Goal: Find specific page/section: Find specific page/section

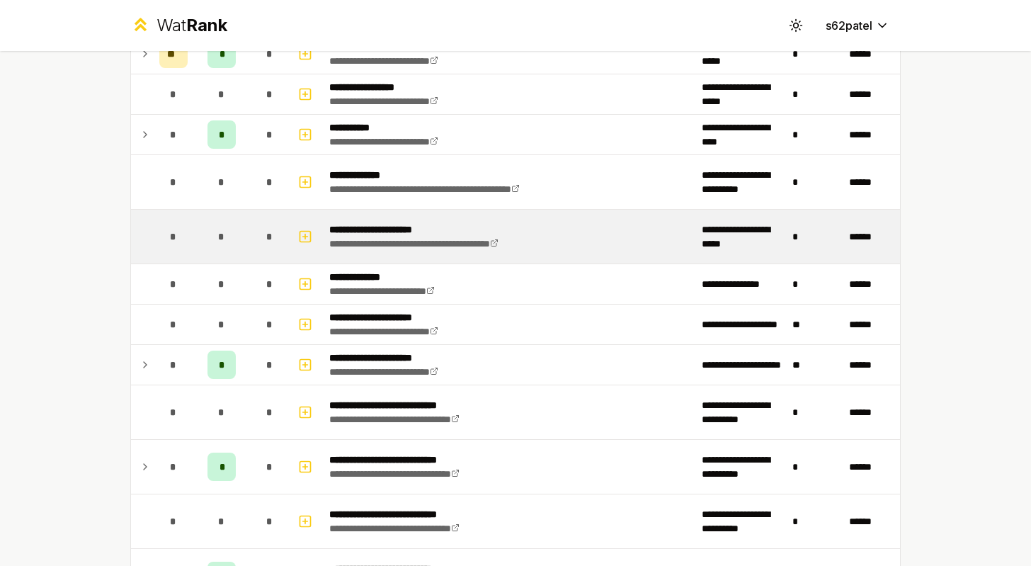
scroll to position [1138, 0]
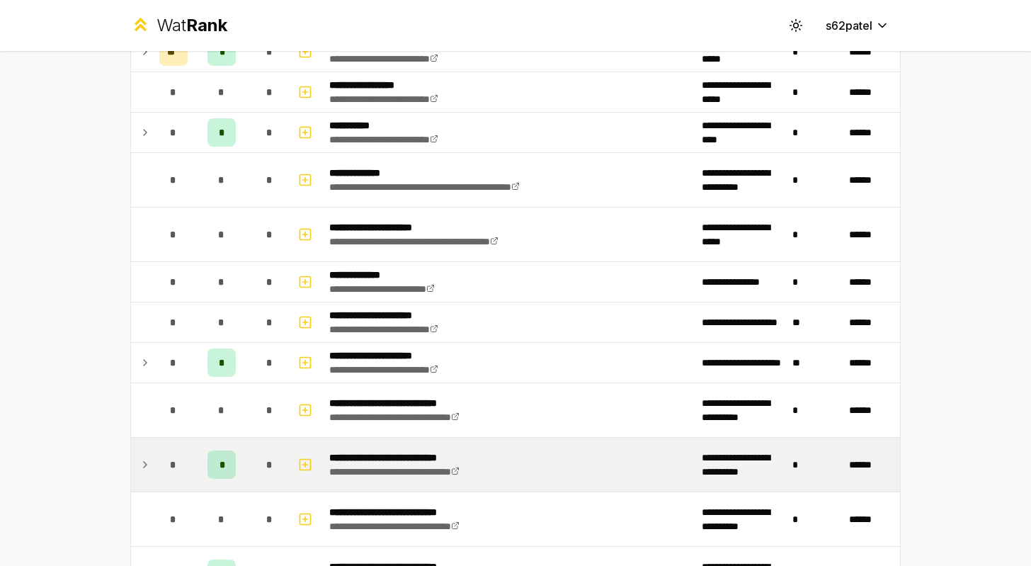
click at [259, 477] on div "*" at bounding box center [270, 465] width 28 height 28
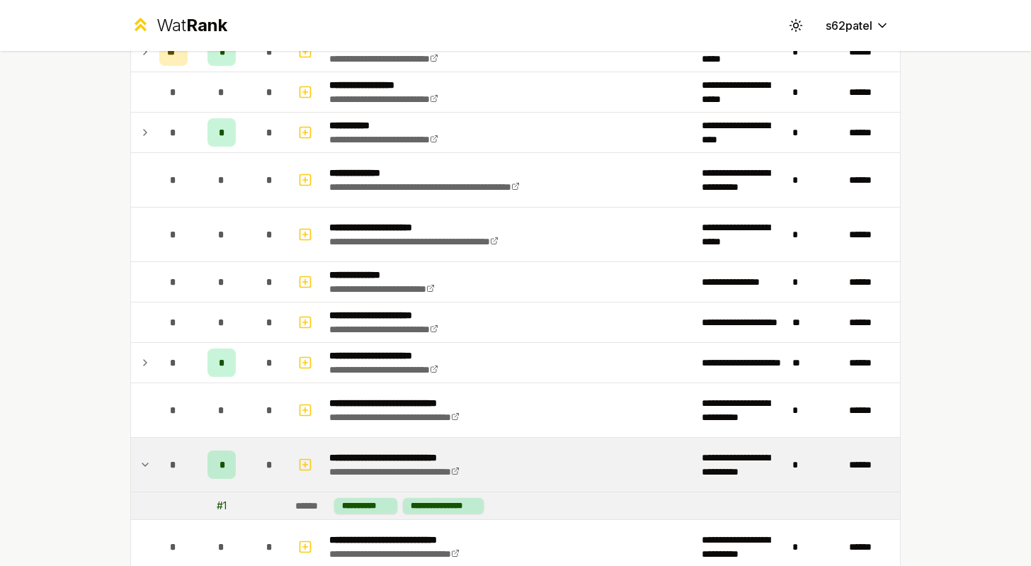
click at [259, 477] on div "*" at bounding box center [270, 465] width 28 height 28
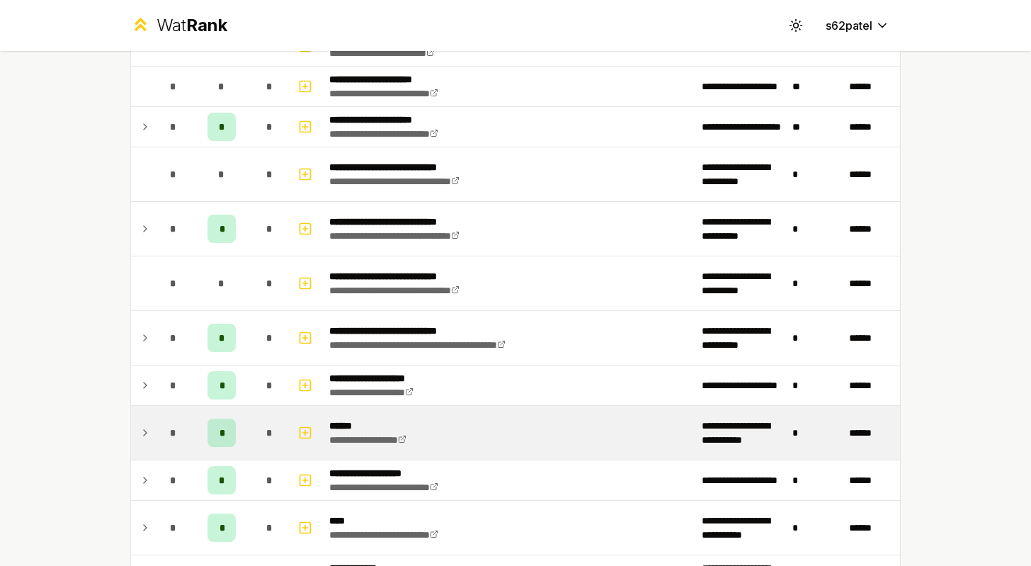
scroll to position [1365, 0]
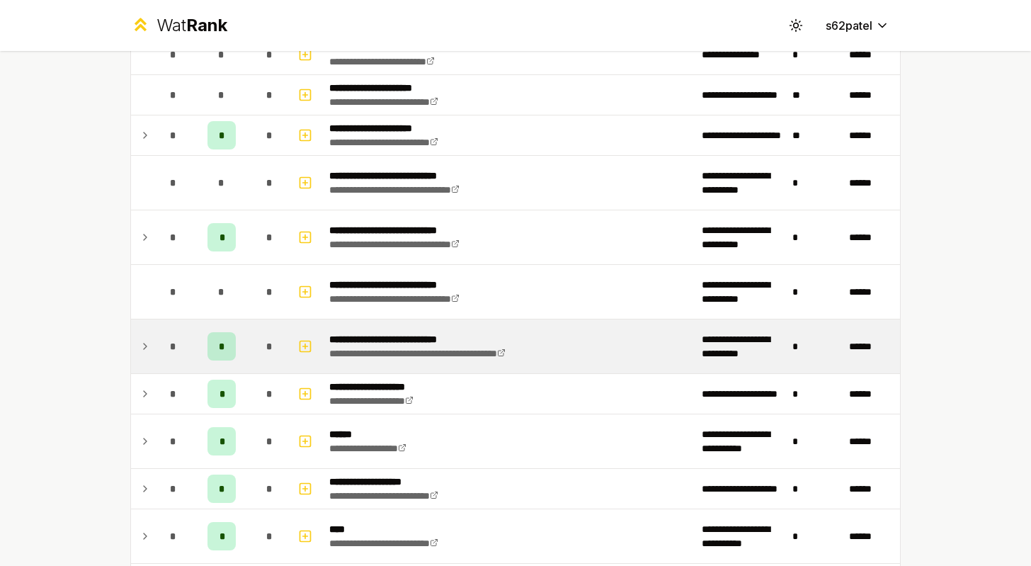
click at [259, 355] on div "*" at bounding box center [270, 346] width 28 height 28
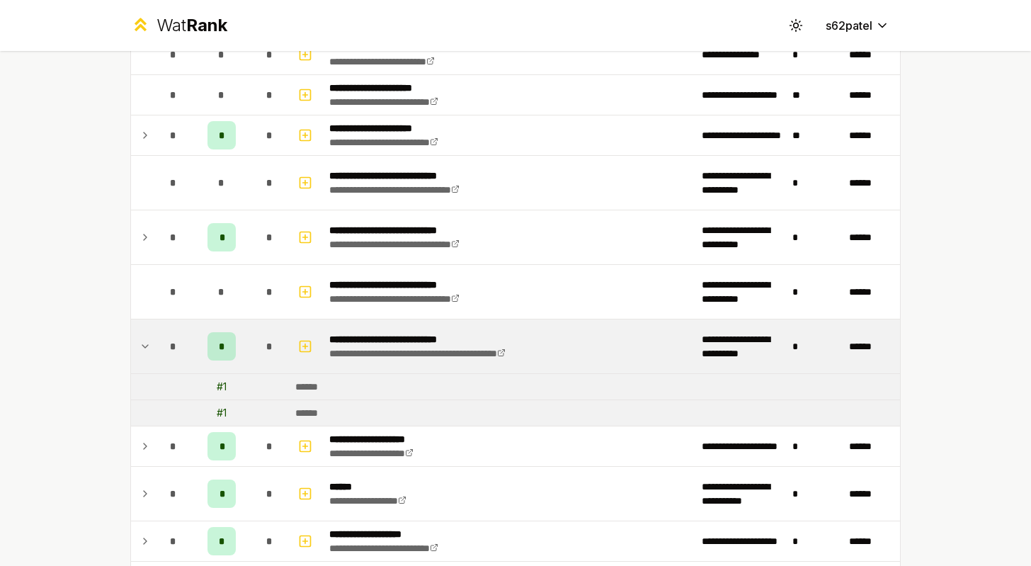
click at [258, 355] on div "*" at bounding box center [270, 346] width 28 height 28
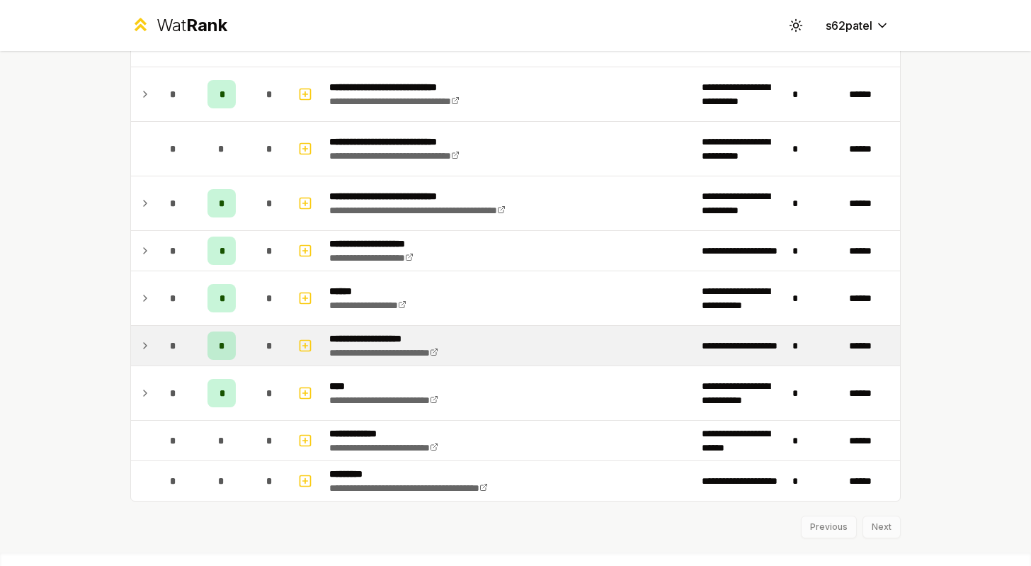
scroll to position [1510, 0]
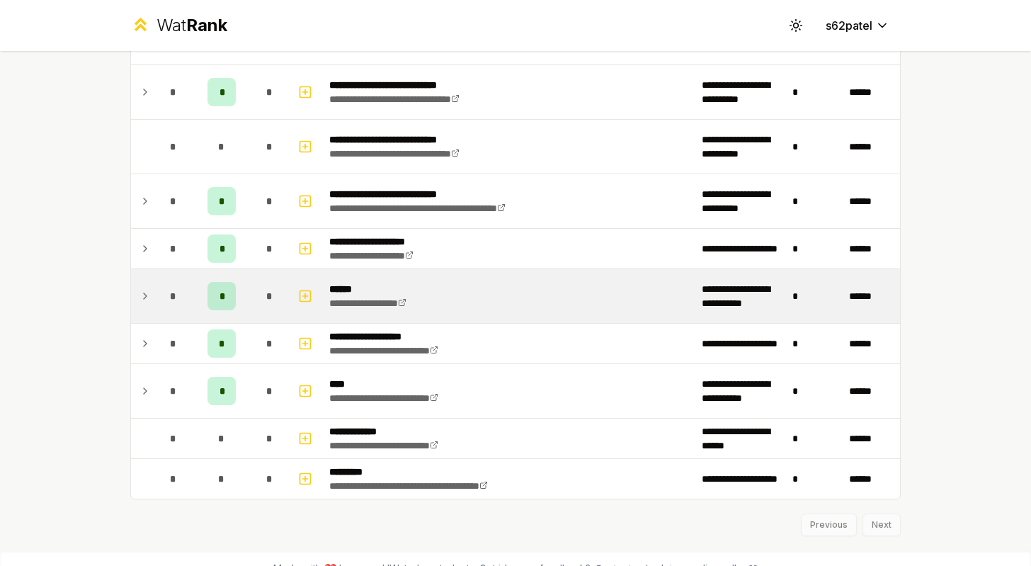
click at [254, 305] on td "*" at bounding box center [270, 296] width 40 height 54
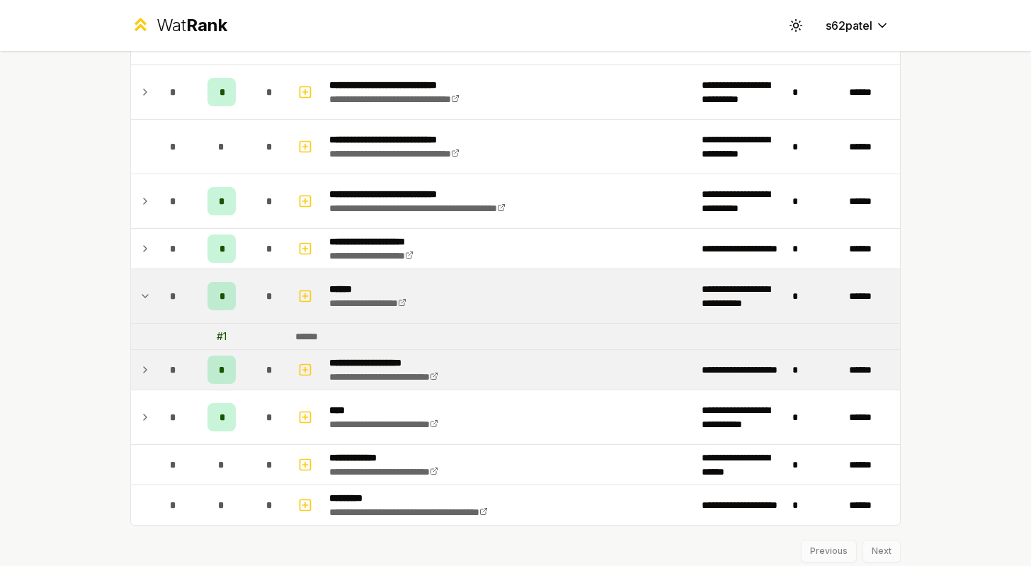
click at [228, 378] on div "*" at bounding box center [222, 370] width 28 height 28
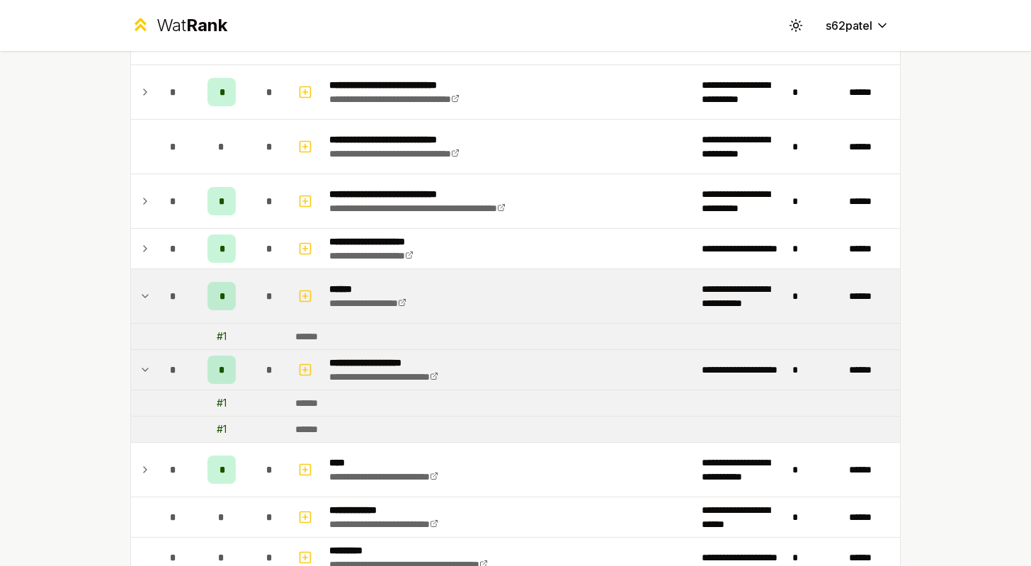
click at [228, 378] on div "*" at bounding box center [222, 370] width 28 height 28
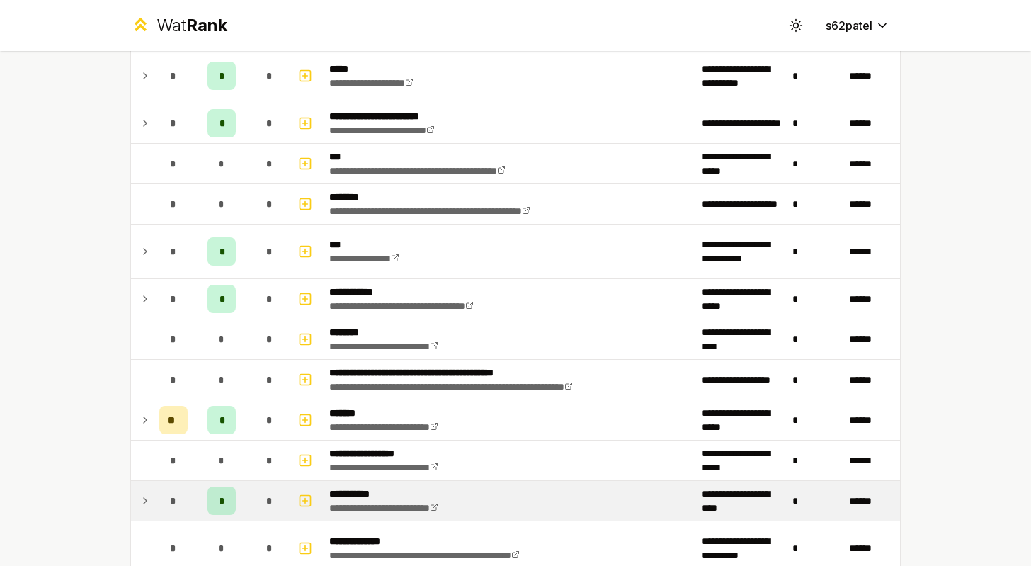
scroll to position [764, 0]
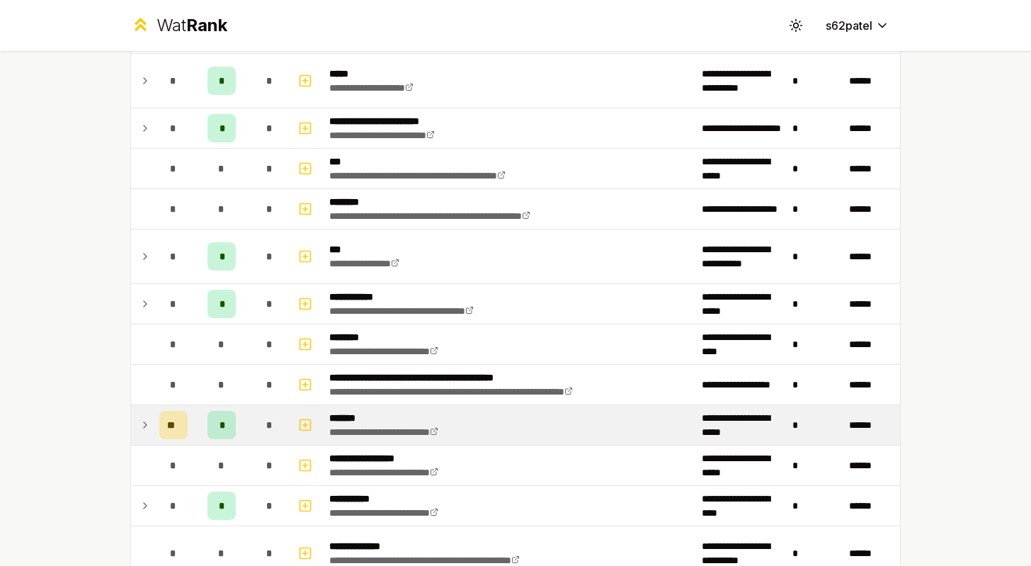
click at [226, 429] on div "*" at bounding box center [222, 425] width 28 height 28
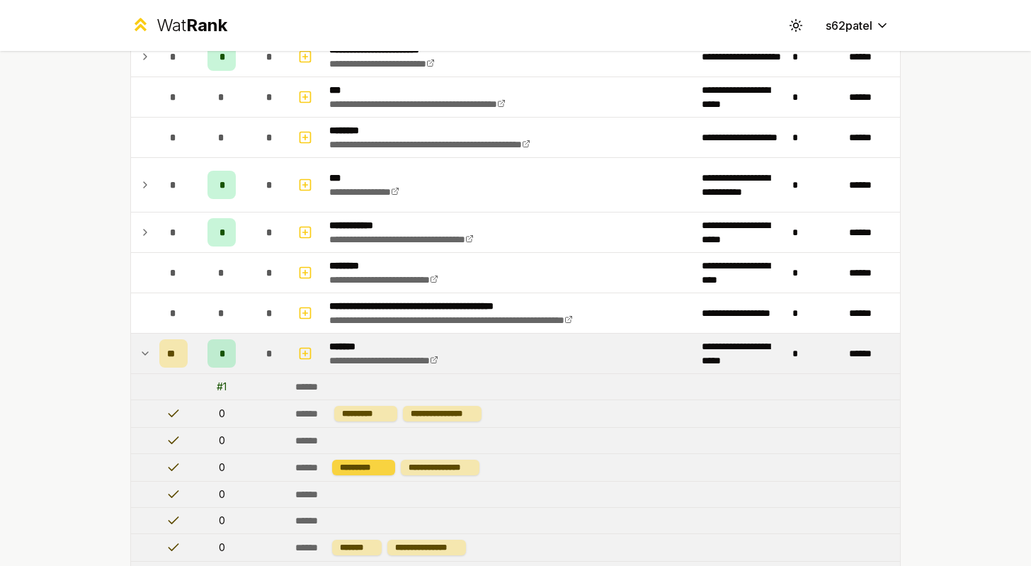
scroll to position [717, 0]
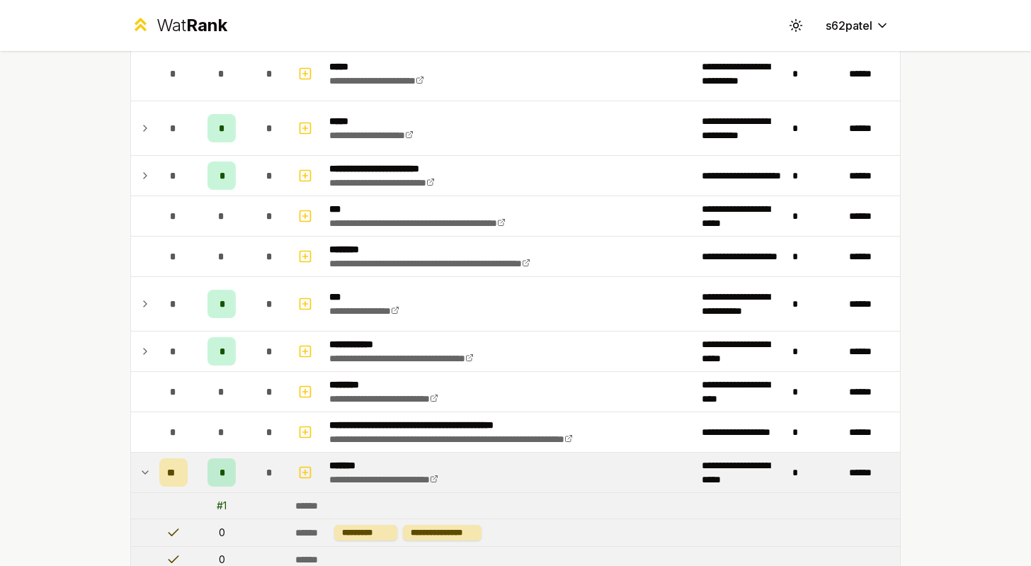
click at [251, 476] on td "*" at bounding box center [270, 473] width 40 height 40
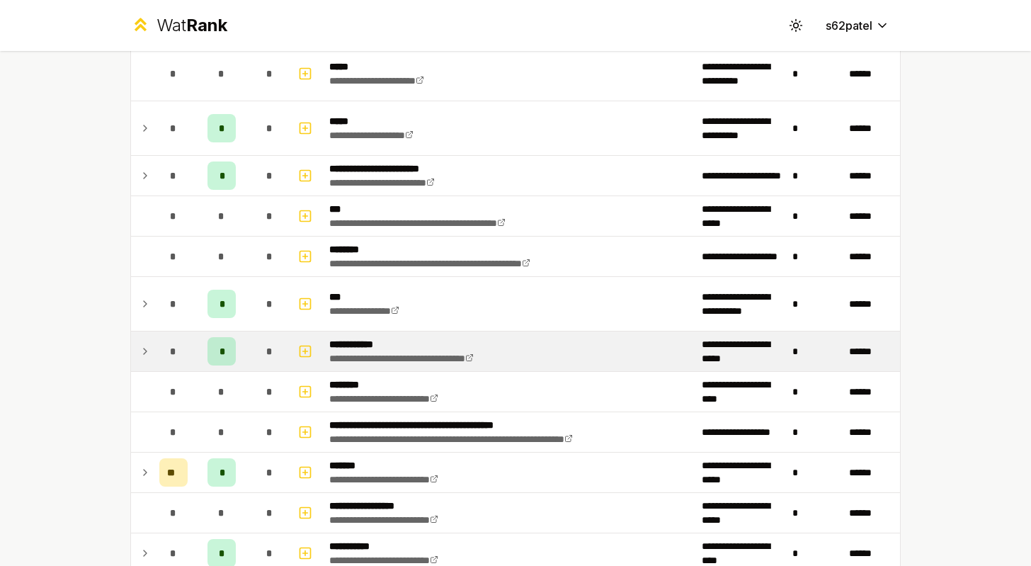
click at [245, 363] on td "*" at bounding box center [221, 352] width 57 height 40
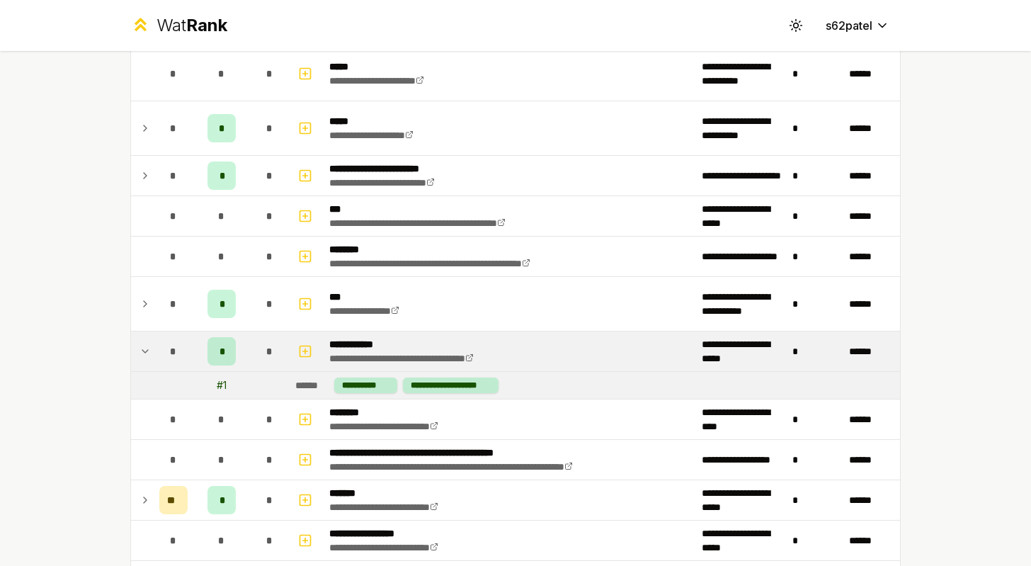
click at [245, 363] on td "*" at bounding box center [221, 352] width 57 height 40
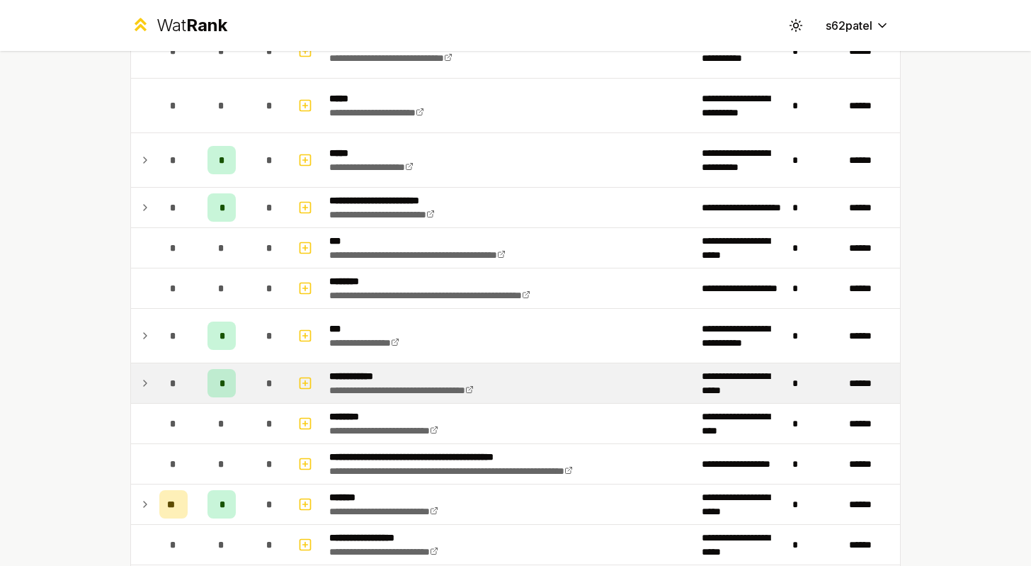
scroll to position [672, 0]
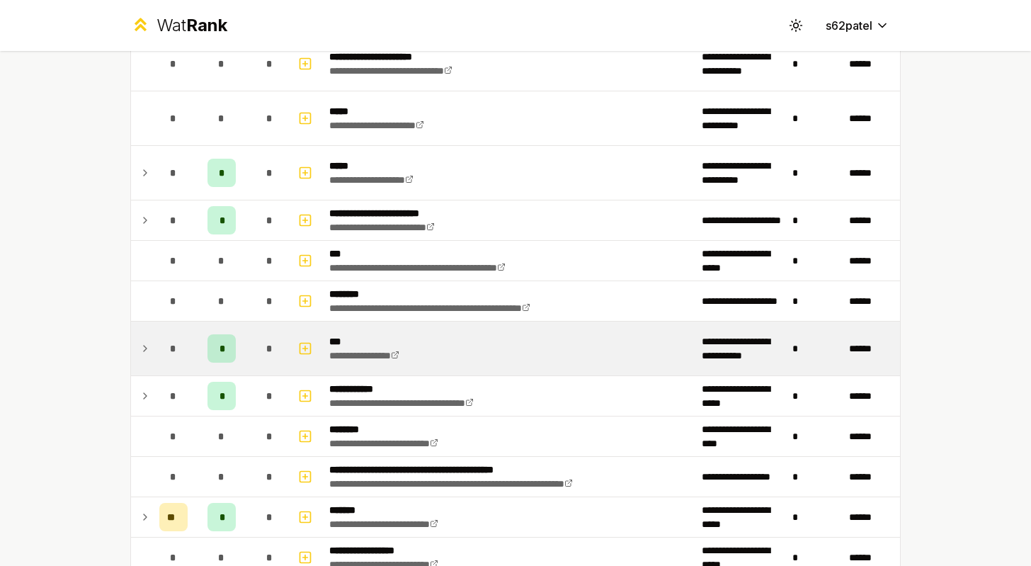
click at [245, 363] on td "*" at bounding box center [221, 349] width 57 height 54
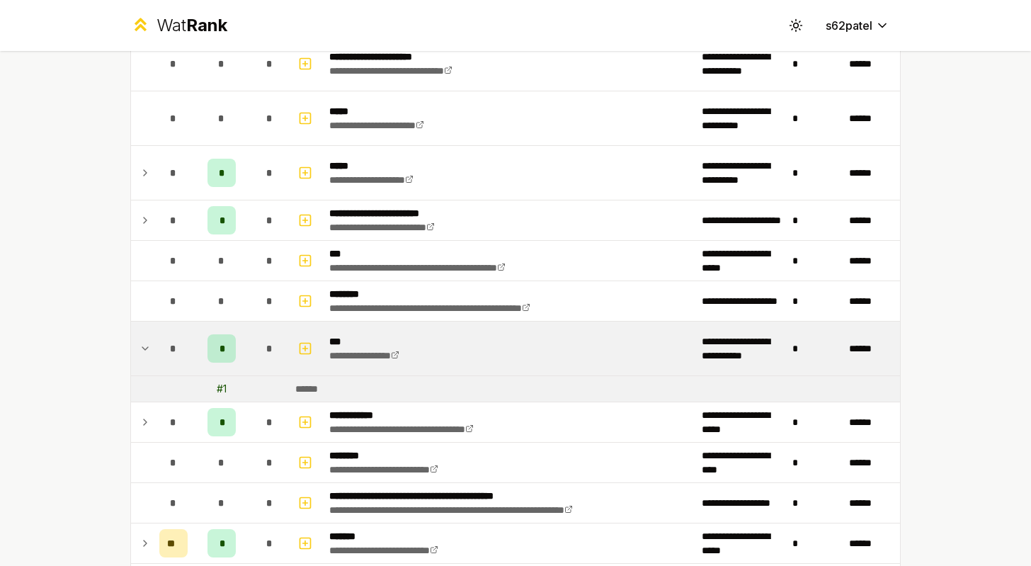
click at [245, 363] on td "*" at bounding box center [221, 349] width 57 height 54
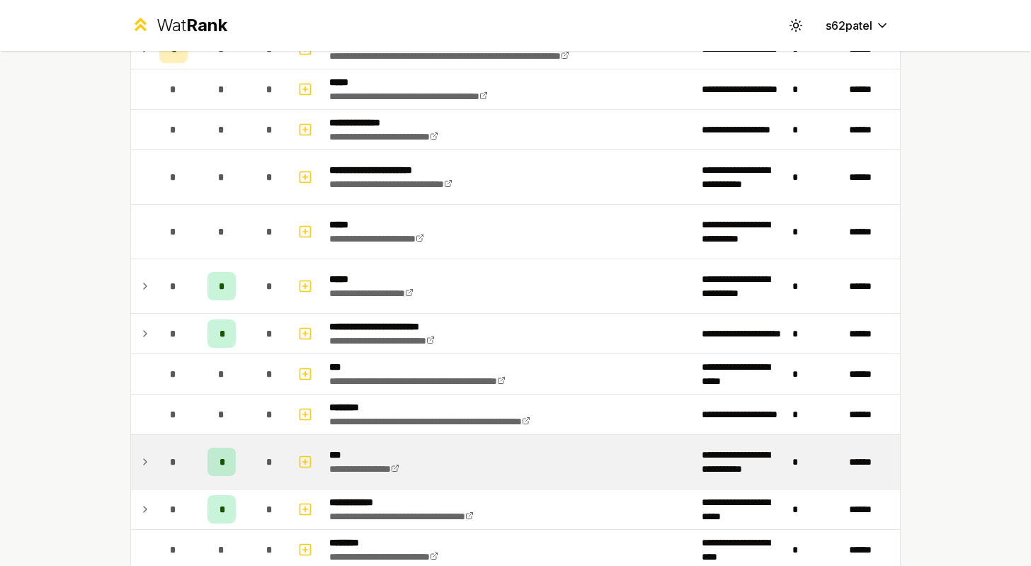
scroll to position [546, 0]
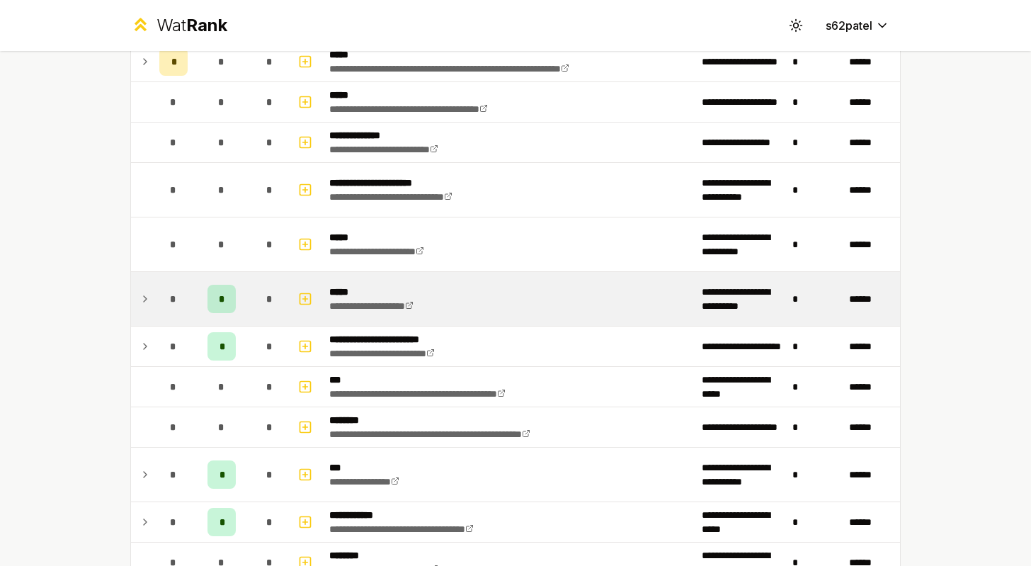
click at [242, 310] on td "*" at bounding box center [221, 299] width 57 height 54
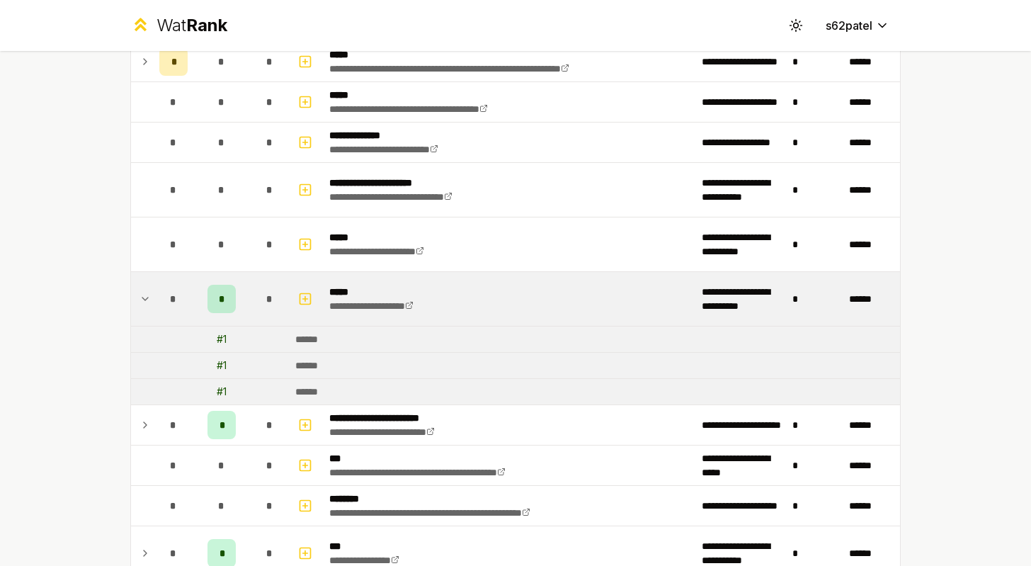
click at [242, 310] on td "*" at bounding box center [221, 299] width 57 height 54
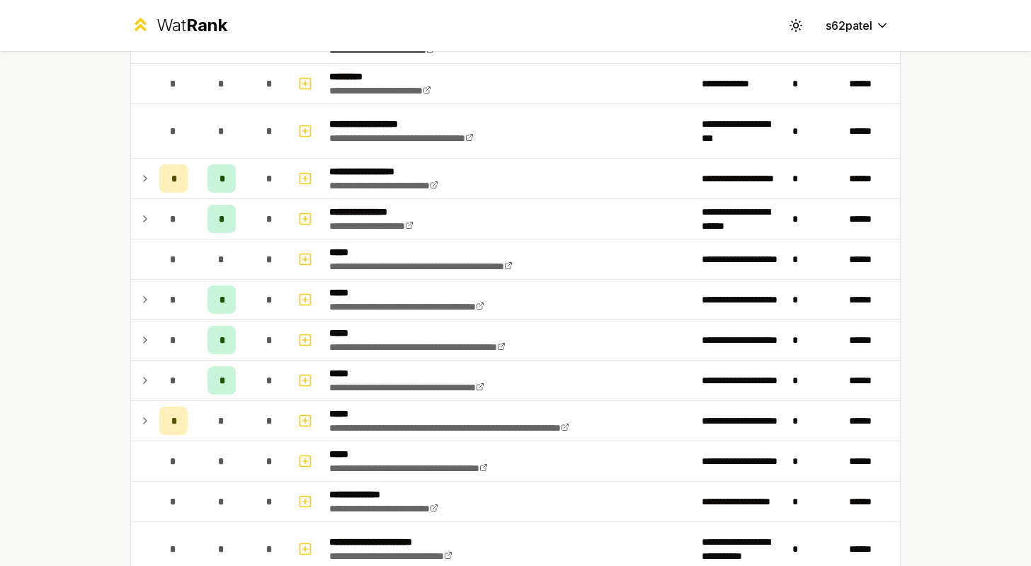
scroll to position [184, 0]
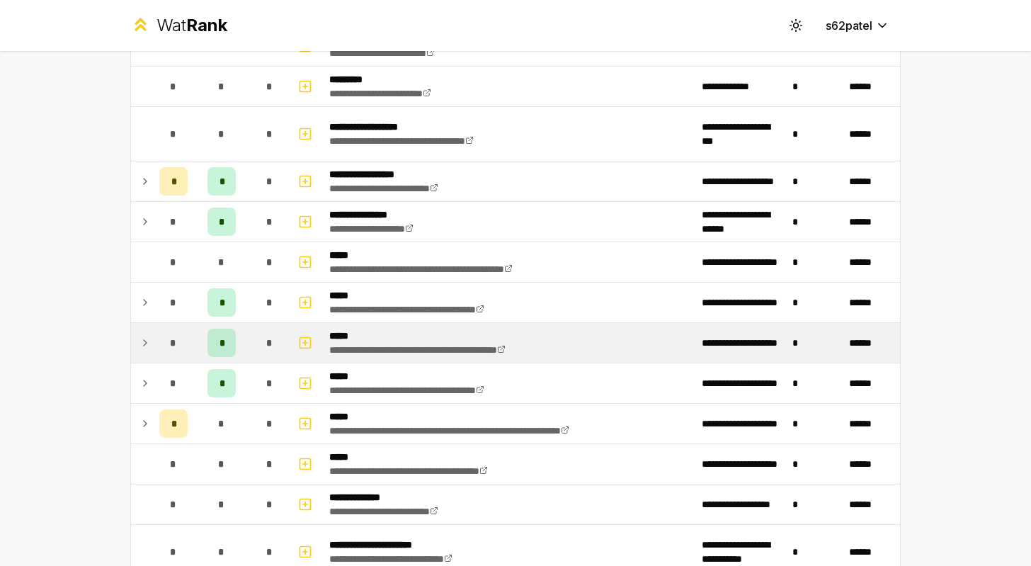
click at [232, 356] on div "*" at bounding box center [222, 343] width 28 height 28
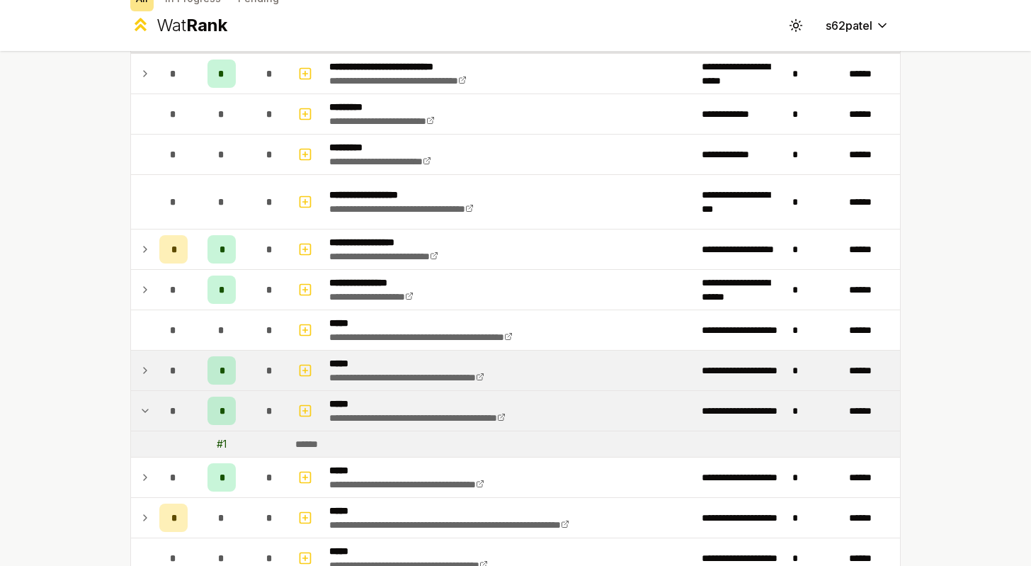
scroll to position [55, 0]
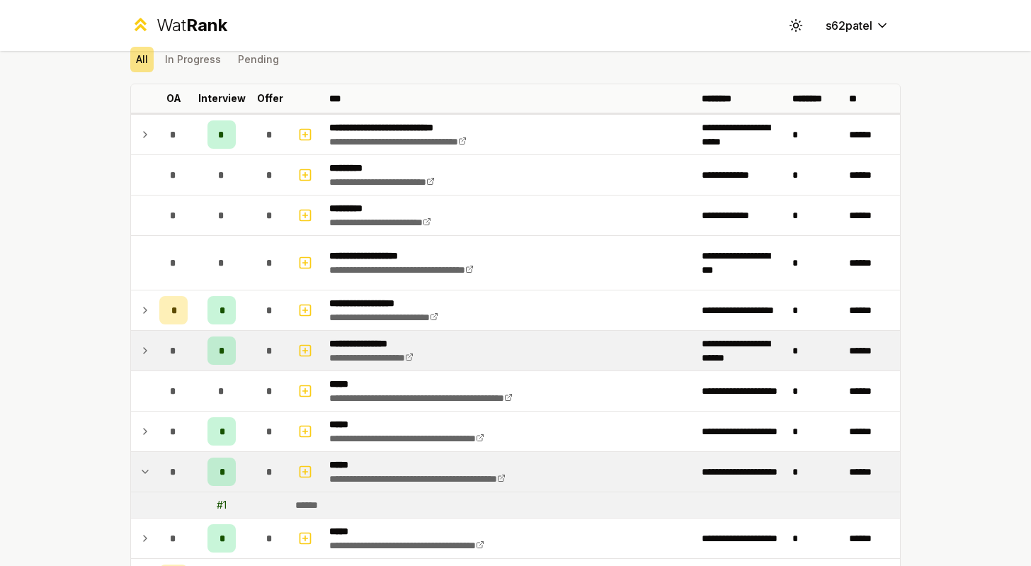
click at [254, 333] on td "*" at bounding box center [270, 351] width 40 height 40
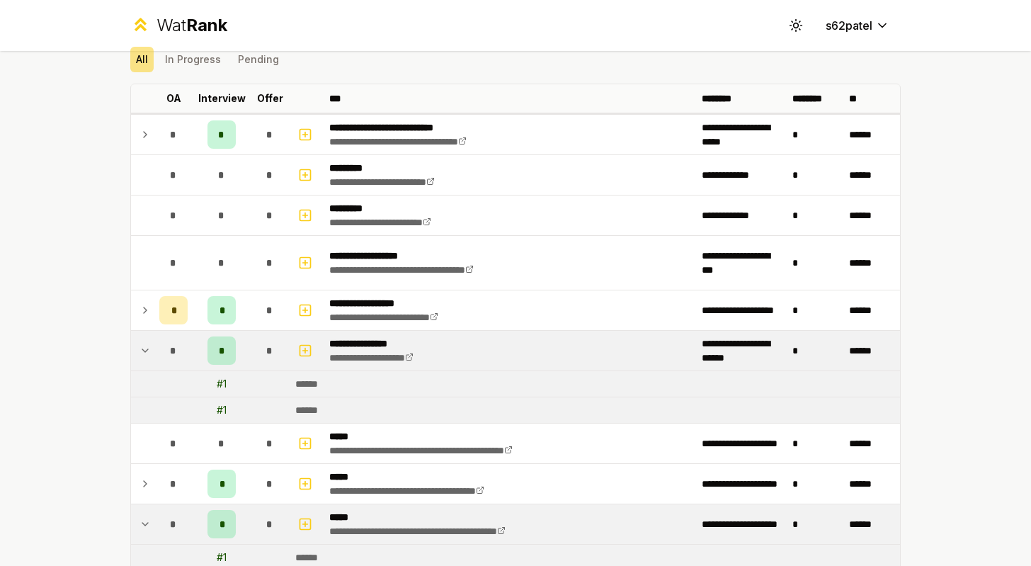
scroll to position [26, 0]
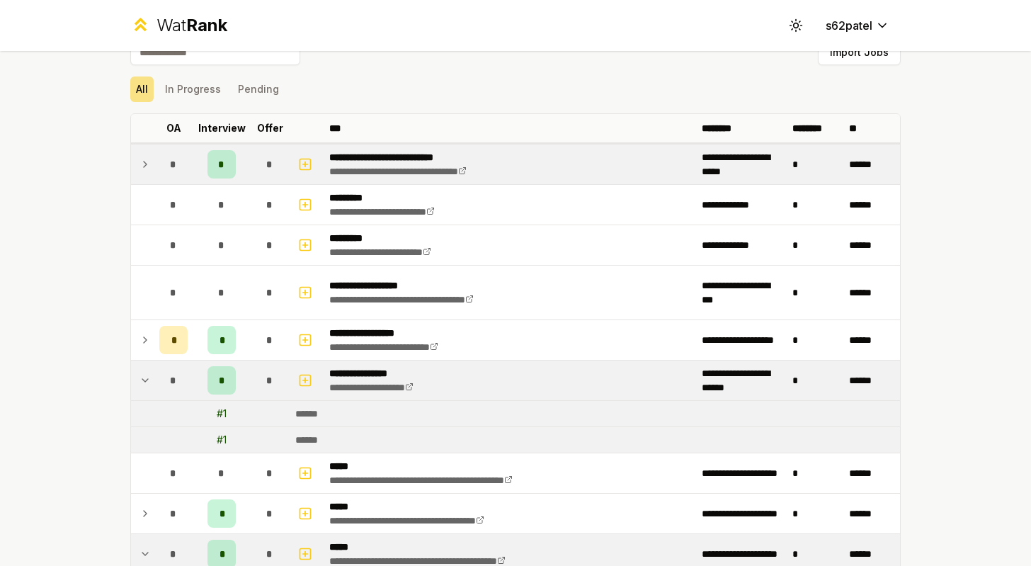
click at [249, 169] on td "*" at bounding box center [221, 165] width 57 height 40
